Goal: Task Accomplishment & Management: Use online tool/utility

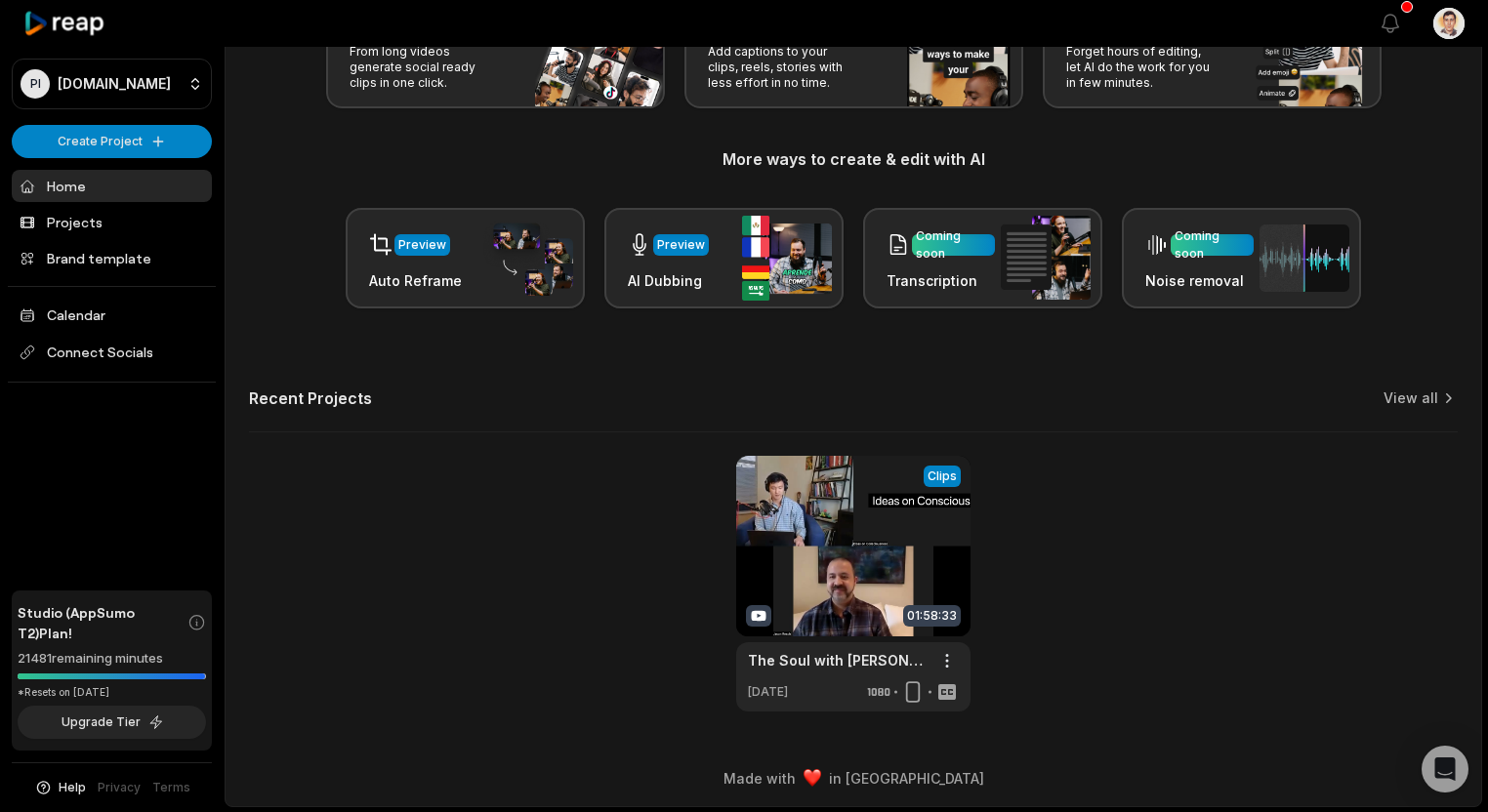
scroll to position [162, 0]
click at [933, 555] on link at bounding box center [853, 583] width 235 height 255
